Goal: Find specific page/section: Find specific page/section

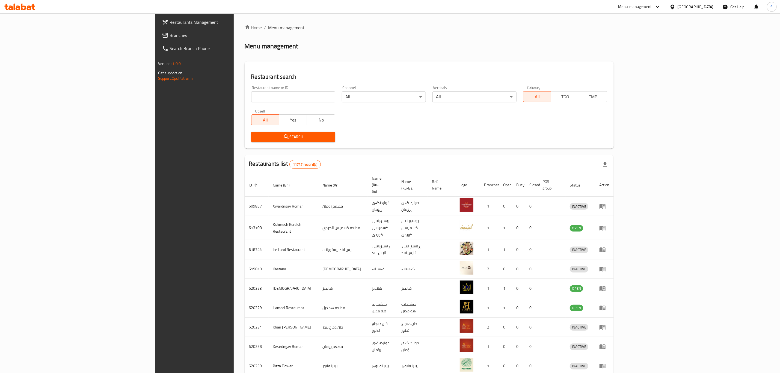
click at [271, 62] on div "Restaurant search Restaurant name or ID Restaurant name or ID Channel All ​ Ver…" at bounding box center [429, 104] width 369 height 87
click at [251, 97] on input "search" at bounding box center [293, 96] width 84 height 11
paste input "676910"
type input "676910"
click button "Search" at bounding box center [293, 137] width 84 height 10
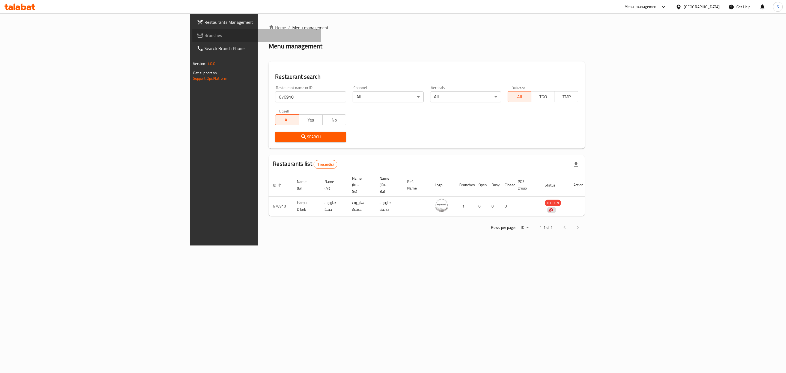
click at [204, 34] on span "Branches" at bounding box center [260, 35] width 113 height 7
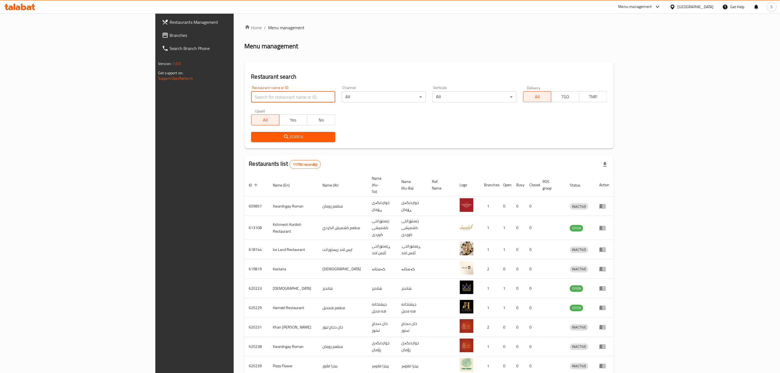
click at [251, 99] on input "search" at bounding box center [293, 96] width 84 height 11
paste input "676910"
type input "676910"
click button "Search" at bounding box center [293, 137] width 84 height 10
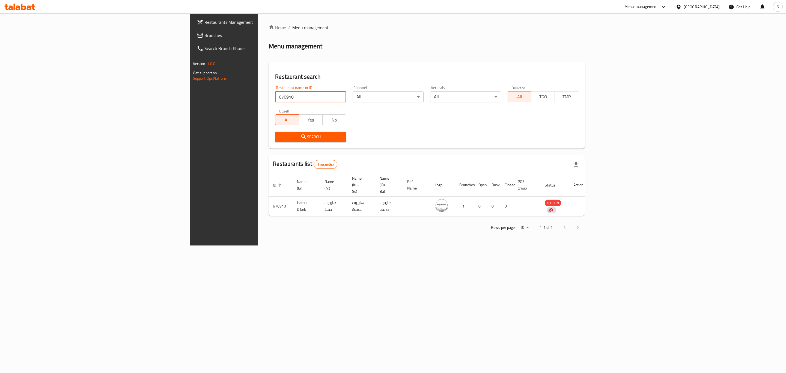
click at [258, 245] on div "Home / Menu management Menu management Restaurant search Restaurant name or ID …" at bounding box center [427, 129] width 338 height 232
